Goal: Check status: Check status

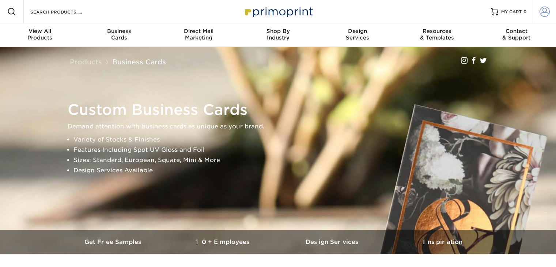
click at [546, 12] on span at bounding box center [545, 12] width 10 height 10
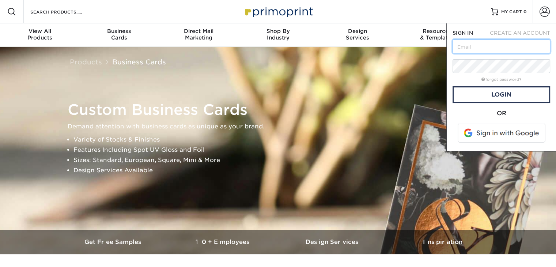
click at [492, 44] on input "text" at bounding box center [502, 46] width 98 height 14
drag, startPoint x: 531, startPoint y: 45, endPoint x: 420, endPoint y: 58, distance: 111.6
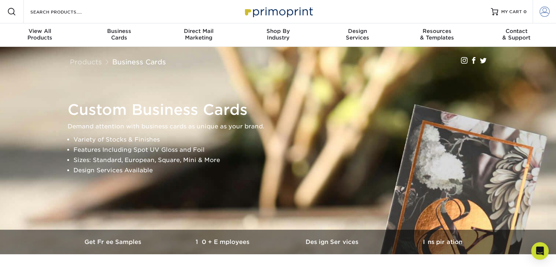
click at [540, 14] on span at bounding box center [545, 12] width 10 height 10
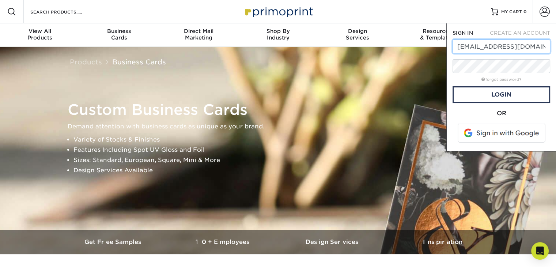
drag, startPoint x: 522, startPoint y: 47, endPoint x: 459, endPoint y: 49, distance: 62.9
click at [459, 49] on input "[EMAIL_ADDRESS][DOMAIN_NAME]" at bounding box center [502, 46] width 98 height 14
type input "[EMAIL_ADDRESS][DOMAIN_NAME]"
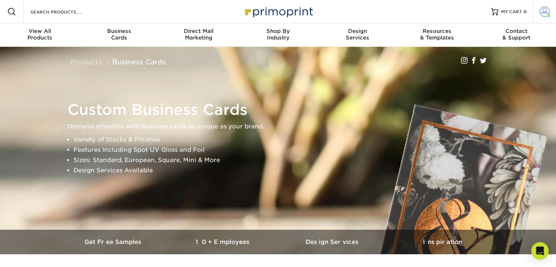
click at [547, 9] on span at bounding box center [545, 12] width 10 height 10
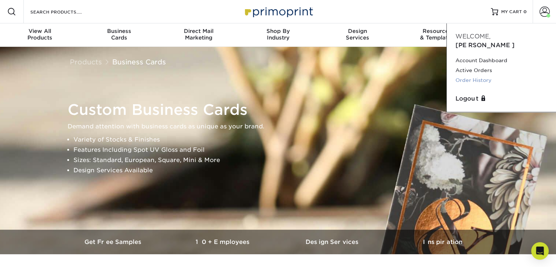
click at [481, 75] on link "Order History" at bounding box center [502, 80] width 92 height 10
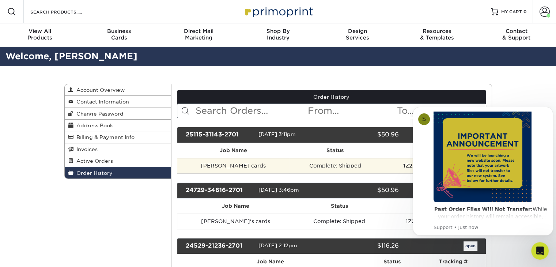
scroll to position [29, 0]
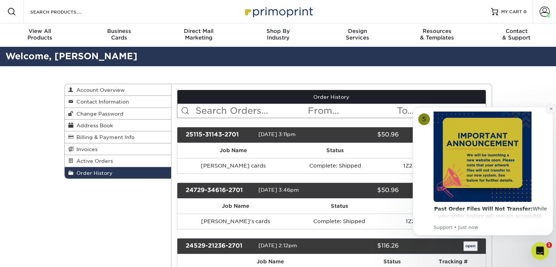
click at [550, 108] on icon "Dismiss notification" at bounding box center [551, 109] width 4 height 4
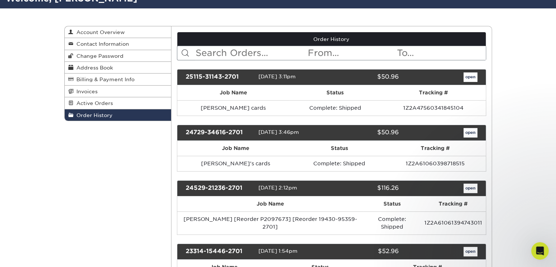
scroll to position [63, 0]
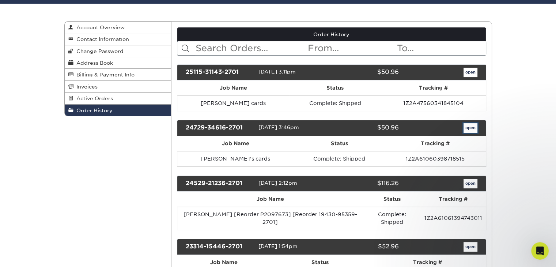
click at [473, 128] on link "open" at bounding box center [471, 128] width 14 height 10
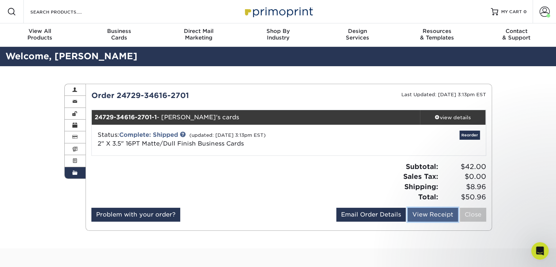
click at [430, 215] on link "View Receipt" at bounding box center [433, 215] width 50 height 14
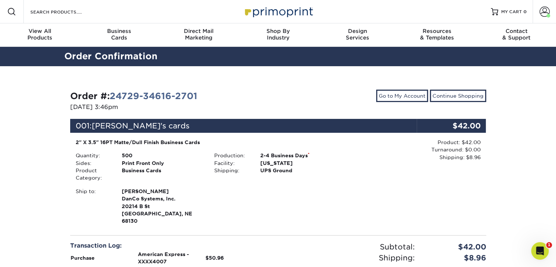
scroll to position [0, 0]
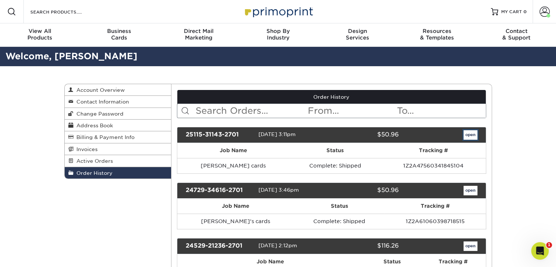
click at [473, 135] on link "open" at bounding box center [471, 135] width 14 height 10
